Goal: Task Accomplishment & Management: Complete application form

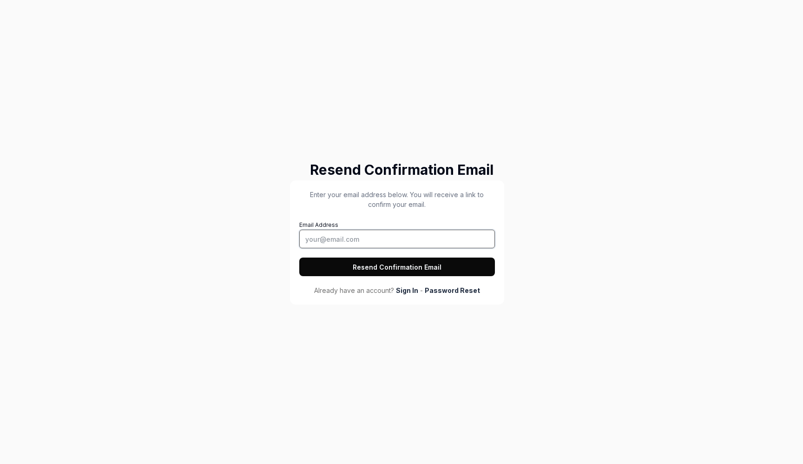
click at [405, 238] on input "Email Address" at bounding box center [397, 238] width 196 height 19
type input "[EMAIL_ADDRESS][DOMAIN_NAME]"
click at [391, 262] on button "Resend Confirmation Email" at bounding box center [397, 266] width 196 height 19
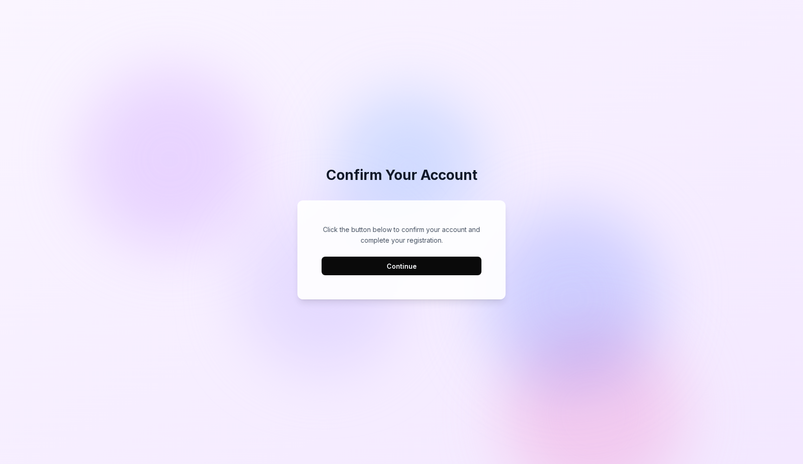
click at [395, 259] on button "Continue" at bounding box center [401, 265] width 160 height 19
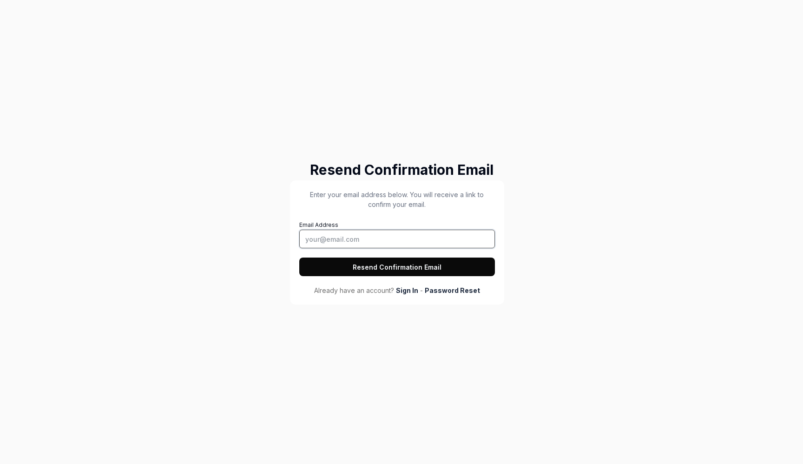
click at [382, 232] on input "Email Address" at bounding box center [397, 238] width 196 height 19
type input "[EMAIL_ADDRESS][DOMAIN_NAME]"
click at [377, 272] on button "Resend Confirmation Email" at bounding box center [397, 266] width 196 height 19
